Goal: Information Seeking & Learning: Learn about a topic

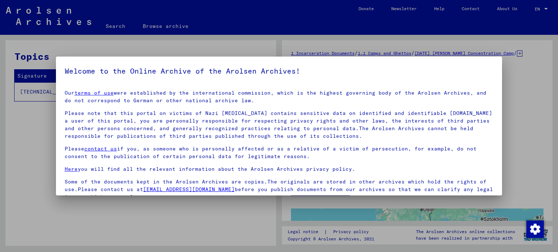
scroll to position [61, 0]
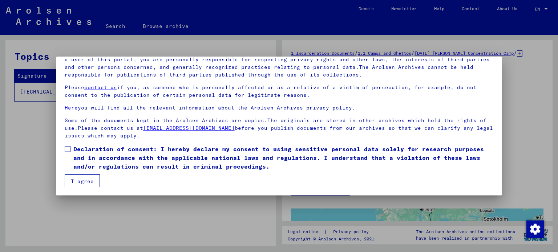
click at [68, 149] on span at bounding box center [68, 149] width 6 height 6
click at [77, 182] on button "I agree" at bounding box center [82, 182] width 35 height 14
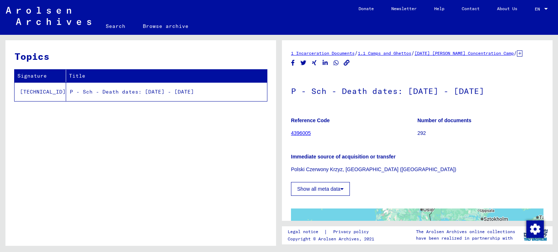
click at [340, 139] on figure "Reference Code 4396005" at bounding box center [354, 128] width 126 height 33
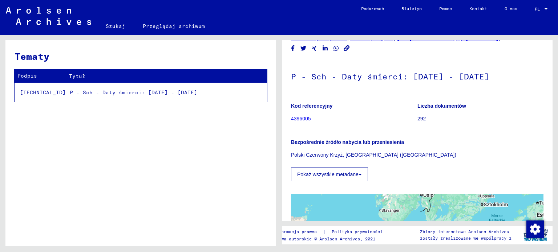
scroll to position [7, 0]
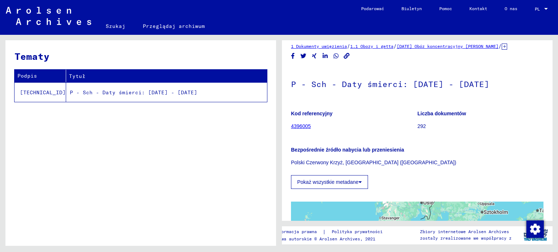
click at [361, 119] on figure "Kod referencyjny 4396005" at bounding box center [354, 121] width 126 height 33
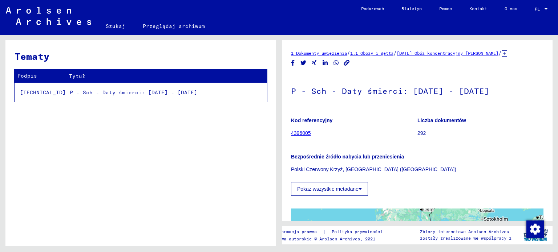
click at [351, 185] on button "Pokaż wszystkie metadane" at bounding box center [329, 189] width 77 height 14
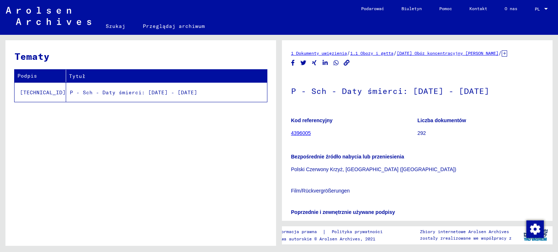
click at [298, 134] on font "4396005" at bounding box center [301, 133] width 20 height 6
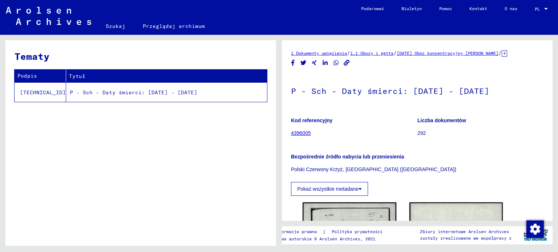
click at [96, 93] on font "P - Sch - Daty śmierci: [DATE] - [DATE]" at bounding box center [133, 92] width 127 height 7
click at [419, 134] on font "292" at bounding box center [421, 133] width 8 height 6
click at [438, 119] on font "Liczba dokumentów" at bounding box center [441, 121] width 49 height 6
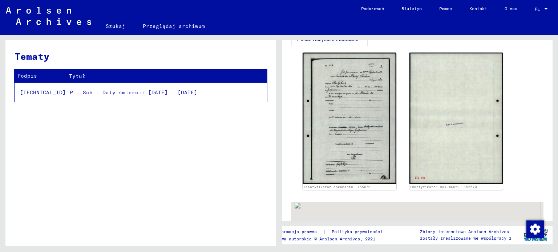
scroll to position [160, 0]
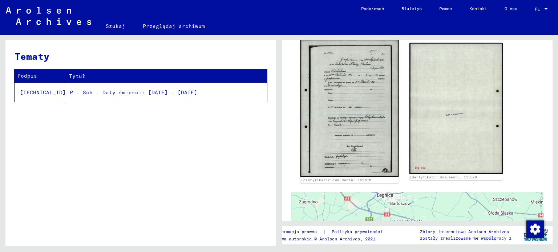
click at [343, 118] on img at bounding box center [349, 109] width 98 height 138
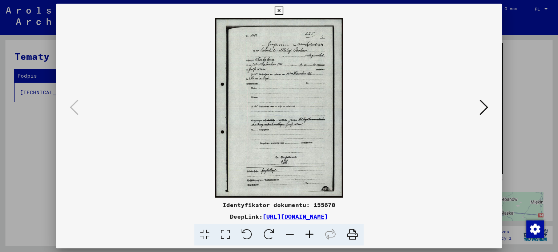
click at [480, 116] on icon at bounding box center [483, 107] width 9 height 17
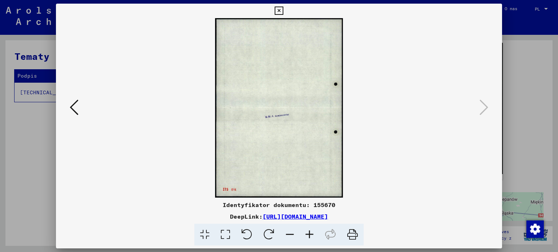
click at [74, 109] on icon at bounding box center [74, 107] width 9 height 17
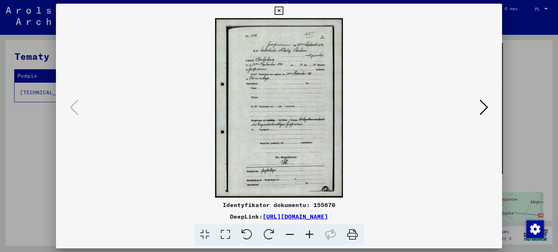
click at [308, 233] on icon at bounding box center [310, 235] width 20 height 22
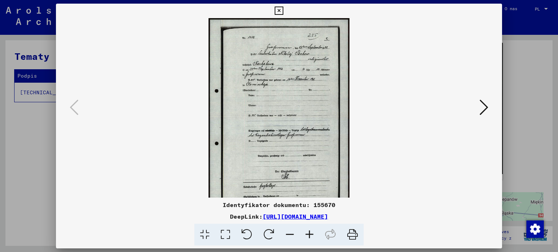
click at [308, 233] on icon at bounding box center [310, 235] width 20 height 22
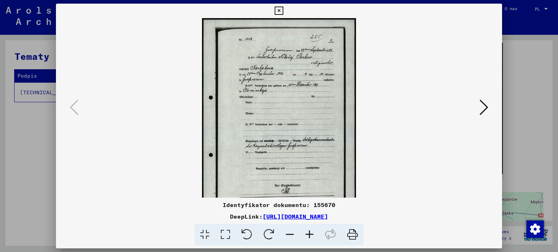
click at [308, 233] on icon at bounding box center [310, 235] width 20 height 22
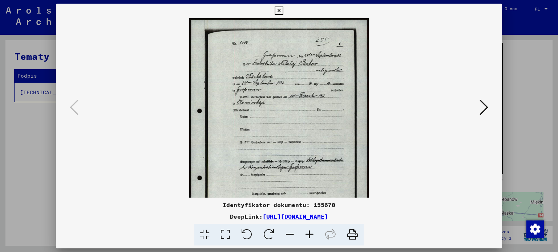
click at [308, 233] on icon at bounding box center [310, 235] width 20 height 22
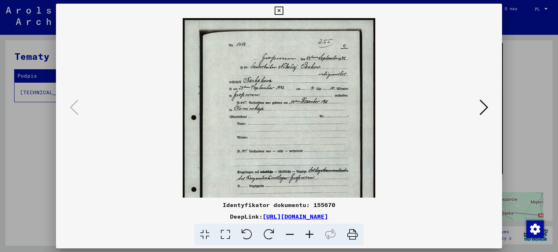
click at [308, 233] on icon at bounding box center [310, 235] width 20 height 22
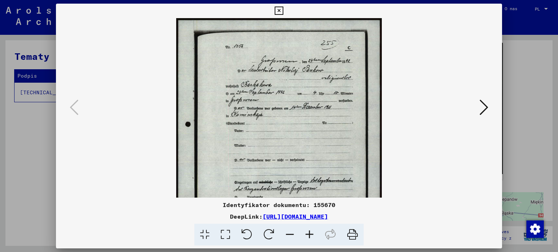
click at [308, 233] on icon at bounding box center [310, 235] width 20 height 22
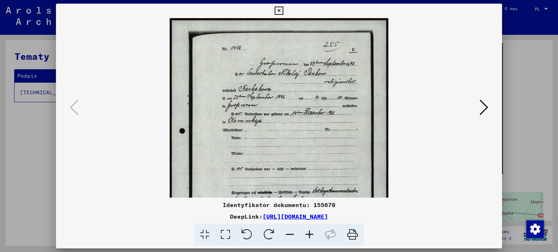
click at [308, 233] on icon at bounding box center [310, 235] width 20 height 22
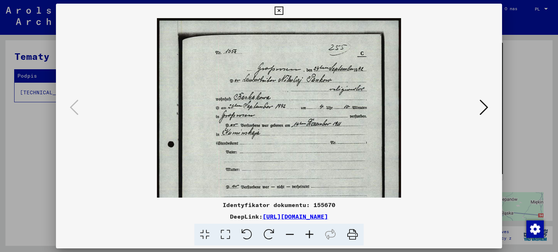
click at [308, 233] on icon at bounding box center [310, 235] width 20 height 22
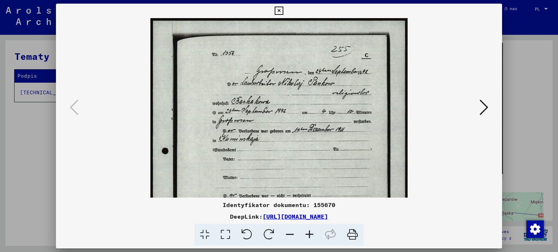
click at [308, 233] on icon at bounding box center [310, 235] width 20 height 22
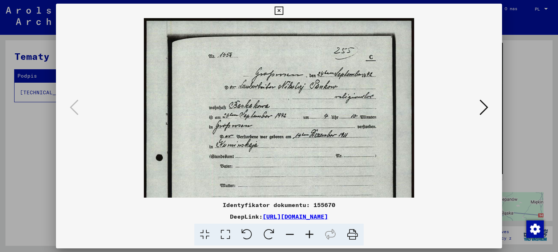
click at [308, 233] on icon at bounding box center [310, 235] width 20 height 22
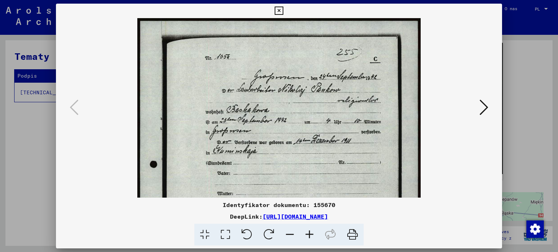
click at [308, 233] on icon at bounding box center [310, 235] width 20 height 22
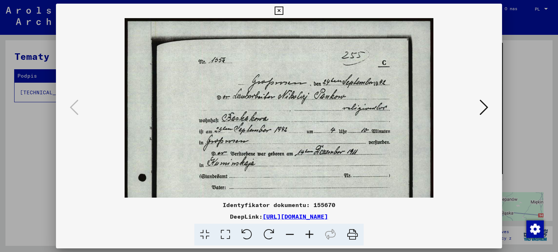
click at [308, 233] on icon at bounding box center [310, 235] width 20 height 22
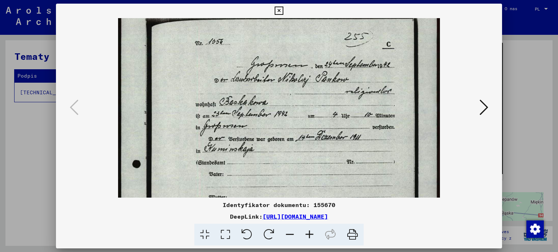
scroll to position [20, 0]
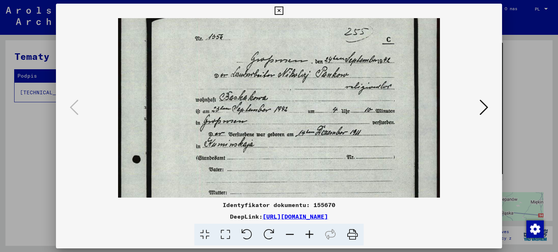
drag, startPoint x: 309, startPoint y: 170, endPoint x: 306, endPoint y: 145, distance: 25.0
click at [306, 145] on img at bounding box center [279, 219] width 322 height 452
